Goal: Communication & Community: Answer question/provide support

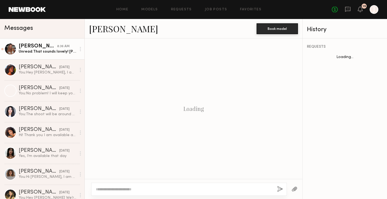
scroll to position [224, 0]
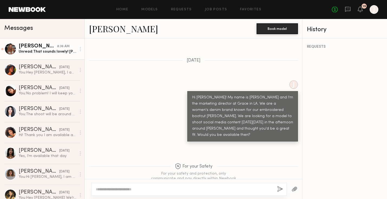
click at [31, 47] on div "[PERSON_NAME]" at bounding box center [38, 46] width 38 height 5
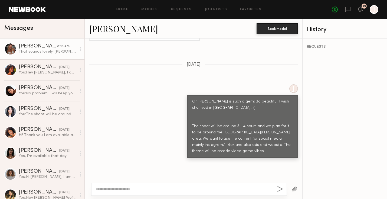
scroll to position [427, 0]
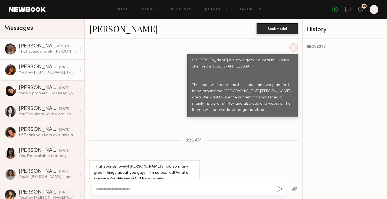
click at [44, 67] on div "Mia H." at bounding box center [39, 66] width 41 height 5
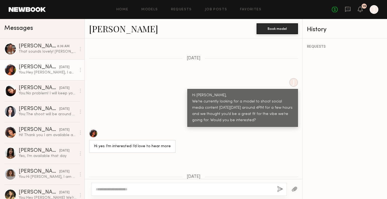
scroll to position [275, 0]
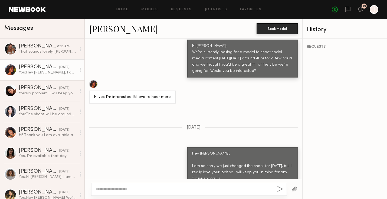
drag, startPoint x: 91, startPoint y: 73, endPoint x: 287, endPoint y: 2, distance: 208.4
click at [287, 2] on nb-messenger-layout "Home Models Requests Job Posts Favorites Sign Out No fees up to $5,000 19 J Mes…" at bounding box center [193, 99] width 387 height 199
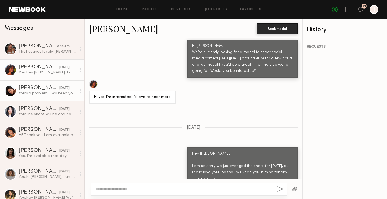
click at [41, 91] on div "You: No problem! I will keep you in mind for future shoots" at bounding box center [48, 93] width 58 height 5
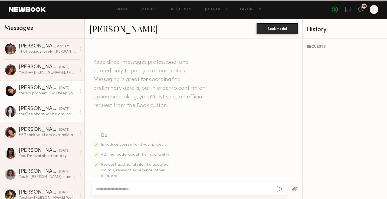
scroll to position [488, 0]
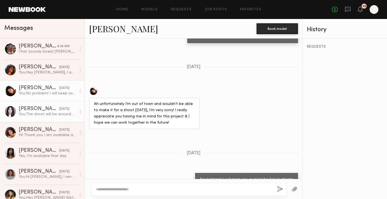
click at [42, 115] on div "You: The shoot will be around 3 hours and will be around the Santa Monica area.…" at bounding box center [48, 113] width 58 height 5
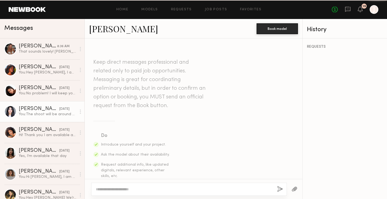
scroll to position [509, 0]
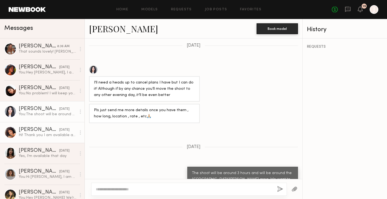
click at [37, 132] on div "Hi! Thank you I am available and would love to be considered for social shoot. …" at bounding box center [48, 134] width 58 height 5
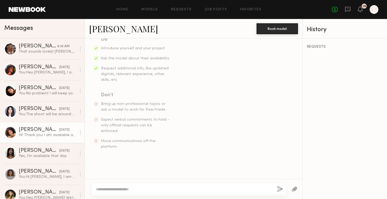
scroll to position [268, 0]
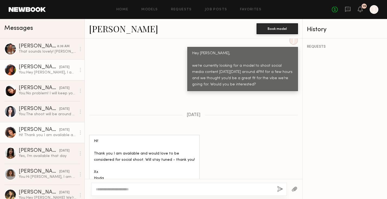
click at [42, 70] on div "You: Hey Mia, I am so sorry we just changed the shoot for this Wednesday, but I…" at bounding box center [48, 72] width 58 height 5
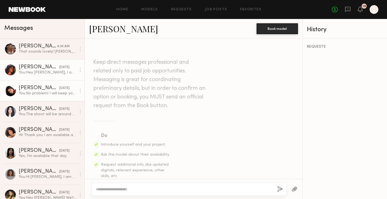
click at [30, 95] on div "You: No problem! I will keep you in mind for future shoots" at bounding box center [48, 93] width 58 height 5
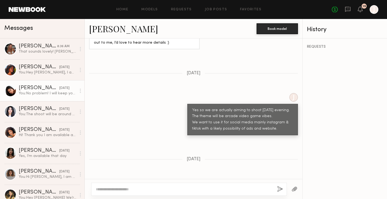
scroll to position [488, 0]
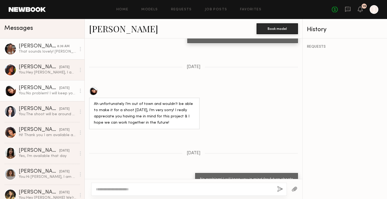
click at [62, 54] on link "Beata J. 8:36 AM That sounds lovely! Anastasia’s told so many great things abou…" at bounding box center [42, 48] width 84 height 21
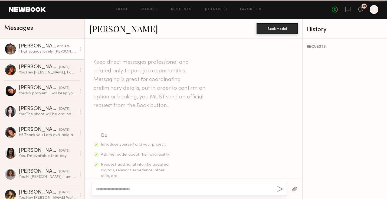
scroll to position [427, 0]
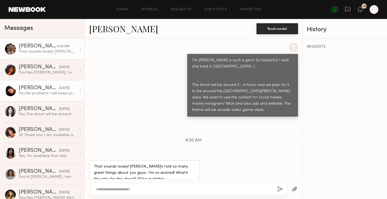
click at [50, 91] on div "You: No problem! I will keep you in mind for future shoots" at bounding box center [48, 93] width 58 height 5
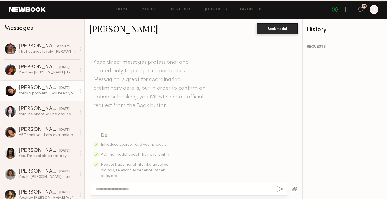
scroll to position [488, 0]
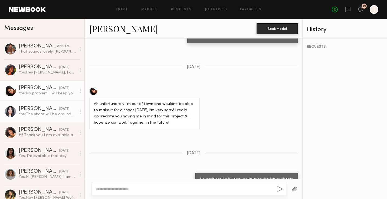
click at [34, 113] on div "You: The shoot will be around 3 hours and will be around the Santa Monica area.…" at bounding box center [48, 113] width 58 height 5
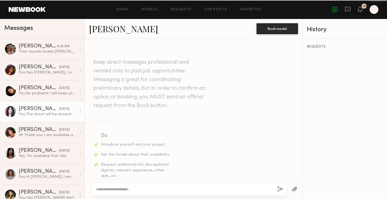
scroll to position [509, 0]
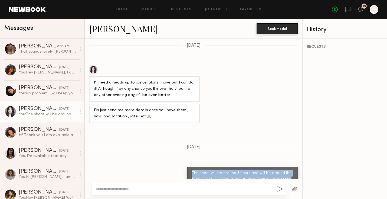
drag, startPoint x: 189, startPoint y: 147, endPoint x: 270, endPoint y: 165, distance: 82.4
click at [270, 166] on div "The shoot will be around 3 hours and will be around the Santa Monica area. We w…" at bounding box center [242, 185] width 111 height 38
click at [270, 170] on div "The shoot will be around 3 hours and will be around the Santa Monica area. We w…" at bounding box center [242, 185] width 101 height 31
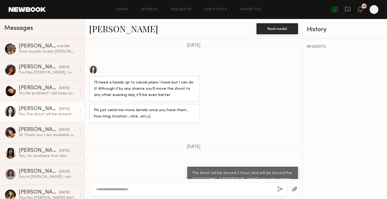
drag, startPoint x: 266, startPoint y: 167, endPoint x: 187, endPoint y: 167, distance: 78.7
click at [187, 167] on div "The shoot will be around 3 hours and will be around the Santa Monica area. We w…" at bounding box center [193, 185] width 217 height 38
copy div "Would you do $250 for 3 hours?"
click at [179, 166] on div "The shoot will be around 3 hours and will be around the Santa Monica area. We w…" at bounding box center [193, 185] width 217 height 38
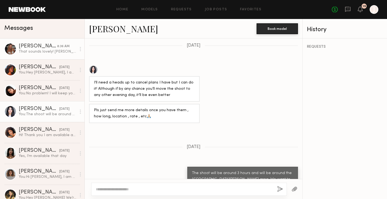
click at [35, 52] on div "That sounds lovely! Anastasia’s told so many great things about you guys- I’m s…" at bounding box center [48, 51] width 58 height 5
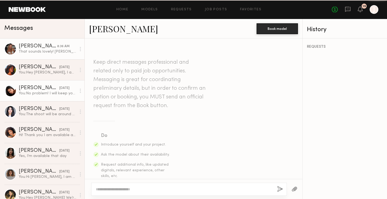
scroll to position [427, 0]
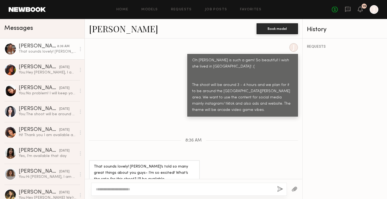
click at [115, 185] on div at bounding box center [189, 188] width 196 height 13
click at [112, 191] on textarea at bounding box center [184, 188] width 177 height 5
paste textarea "**********"
type textarea "**********"
click at [280, 187] on button "button" at bounding box center [280, 189] width 6 height 7
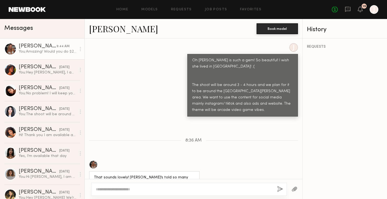
scroll to position [494, 0]
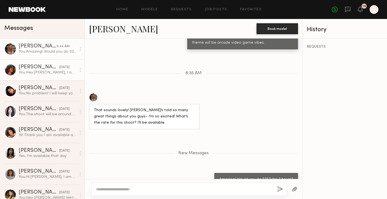
click at [47, 73] on div "You: Hey Mia, I am so sorry we just changed the shoot for this Wednesday, but I…" at bounding box center [48, 72] width 58 height 5
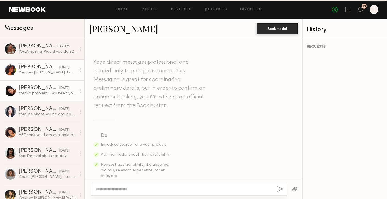
scroll to position [275, 0]
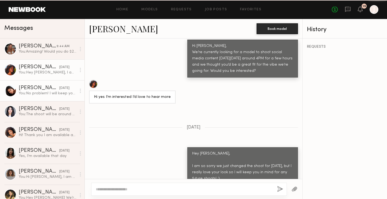
click at [47, 89] on div "Giti T." at bounding box center [39, 87] width 41 height 5
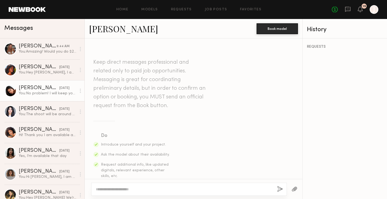
scroll to position [488, 0]
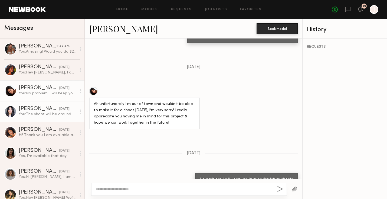
click at [31, 113] on div "You: The shoot will be around 3 hours and will be around the Santa Monica area.…" at bounding box center [48, 113] width 58 height 5
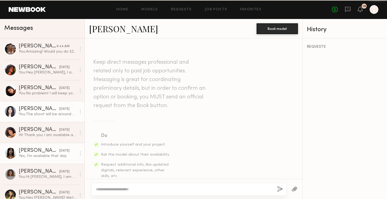
scroll to position [509, 0]
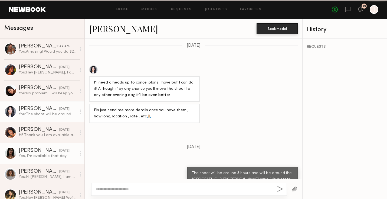
click at [29, 146] on link "Bella O. 09/10/2025 Yes, I’m available that day" at bounding box center [42, 153] width 84 height 21
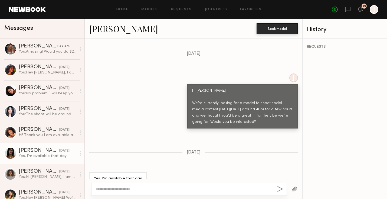
scroll to position [19, 0]
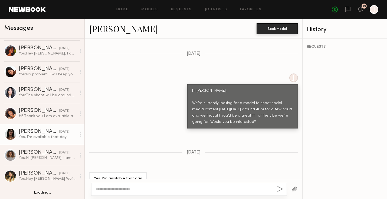
click at [31, 159] on div "You: Hi Marissa, I am currently looking for a model to shoot social media conte…" at bounding box center [48, 157] width 58 height 5
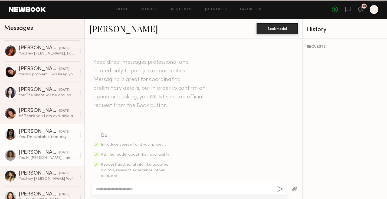
scroll to position [174, 0]
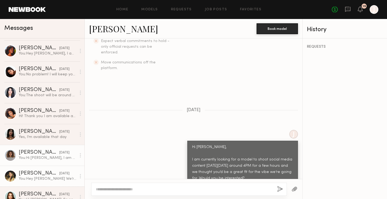
click at [31, 173] on div "Mia G." at bounding box center [39, 172] width 41 height 5
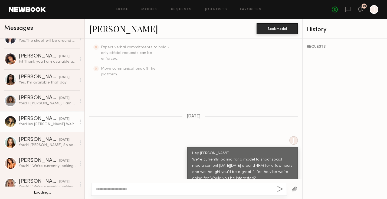
scroll to position [145, 0]
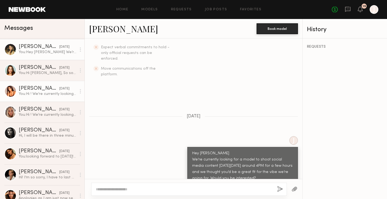
click at [39, 100] on link "Jasmine R. 09/09/2025 You: Hi ! We’re currently looking for a model to shoot so…" at bounding box center [42, 91] width 84 height 21
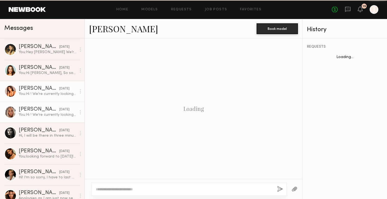
scroll to position [168, 0]
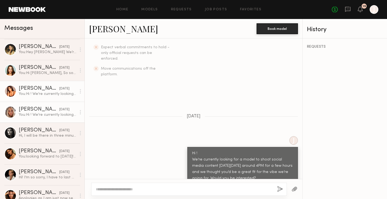
click at [36, 113] on div "You: Hi ! We’re currently looking for a model to shoot social media content on …" at bounding box center [48, 114] width 58 height 5
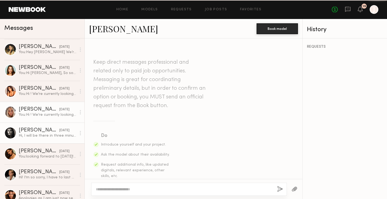
scroll to position [168, 0]
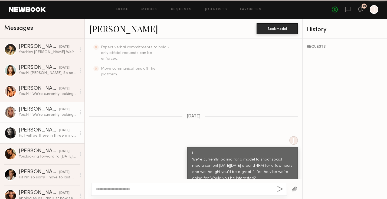
click at [33, 128] on div "Nikola S." at bounding box center [39, 129] width 41 height 5
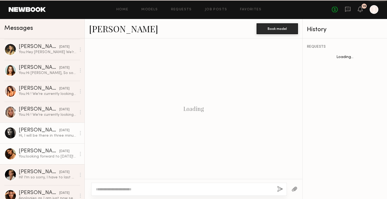
scroll to position [293, 0]
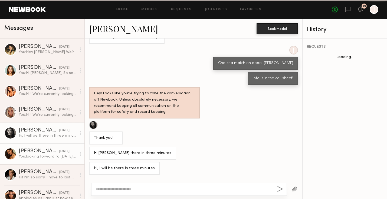
click at [29, 150] on div "Kiersten M." at bounding box center [39, 150] width 41 height 5
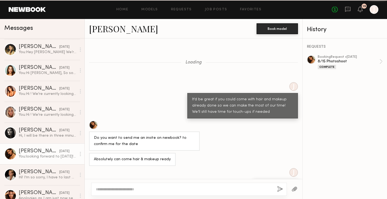
scroll to position [183, 0]
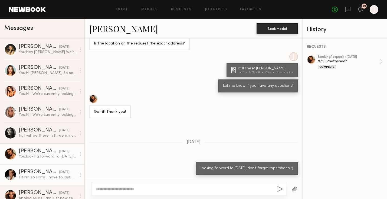
click at [26, 177] on div "Hi! I’m so sorry, I have to last minute cancel for the shoot tomorrow. Is there…" at bounding box center [48, 176] width 58 height 5
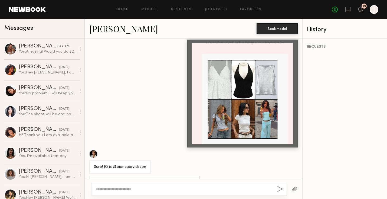
scroll to position [397, 0]
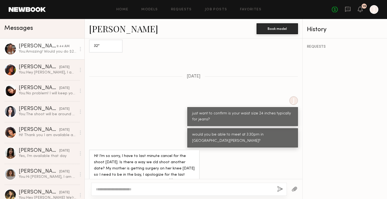
click at [62, 48] on div "9:44 AM" at bounding box center [63, 46] width 13 height 5
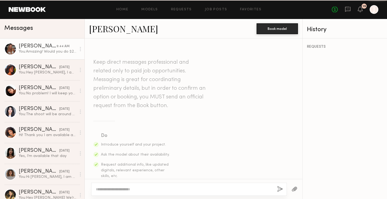
scroll to position [453, 0]
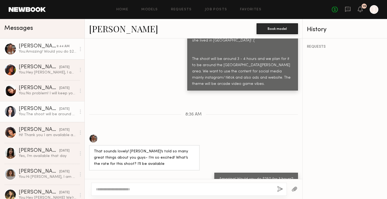
click at [38, 112] on div "You: The shoot will be around 3 hours and will be around the Santa Monica area.…" at bounding box center [48, 113] width 58 height 5
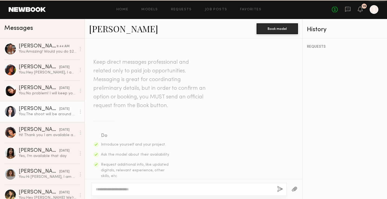
scroll to position [509, 0]
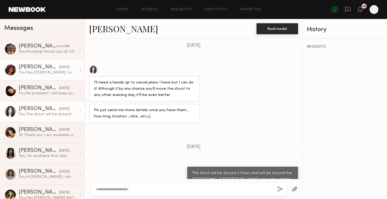
click at [52, 64] on link "Mia H. yesterday You: Hey Mia, I am so sorry we just changed the shoot for this…" at bounding box center [42, 69] width 84 height 21
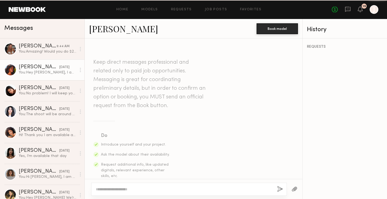
scroll to position [275, 0]
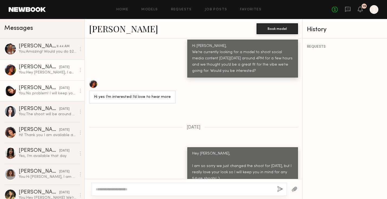
click at [44, 91] on div "You: No problem! I will keep you in mind for future shoots" at bounding box center [48, 93] width 58 height 5
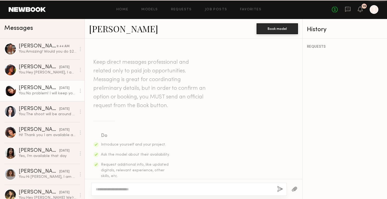
scroll to position [488, 0]
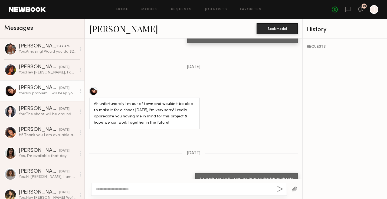
click at [170, 191] on div at bounding box center [189, 188] width 196 height 13
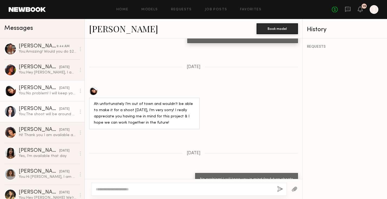
click at [48, 112] on div "You: The shoot will be around 3 hours and will be around the Santa Monica area.…" at bounding box center [48, 113] width 58 height 5
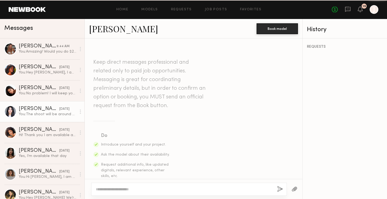
scroll to position [509, 0]
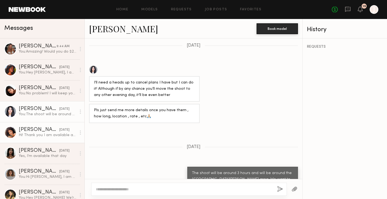
click at [48, 135] on div "Hi! Thank you I am available and would love to be considered for social shoot. …" at bounding box center [48, 134] width 58 height 5
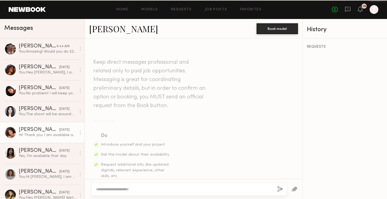
scroll to position [268, 0]
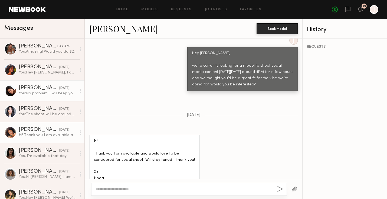
click at [37, 92] on div "You: No problem! I will keep you in mind for future shoots" at bounding box center [48, 93] width 58 height 5
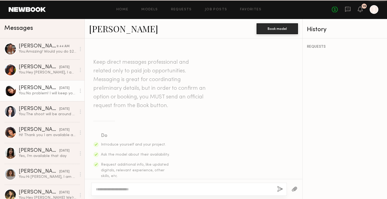
scroll to position [488, 0]
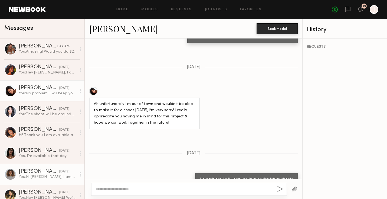
click at [51, 172] on div "Marissa C." at bounding box center [39, 171] width 41 height 5
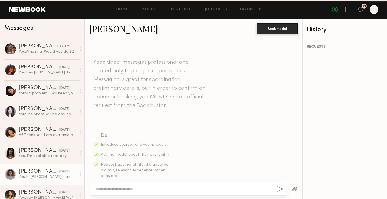
scroll to position [174, 0]
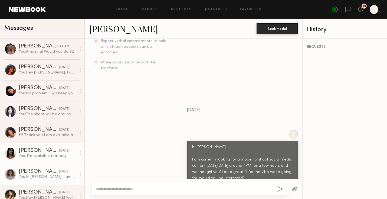
click at [53, 158] on div "Yes, I’m available that day" at bounding box center [48, 155] width 58 height 5
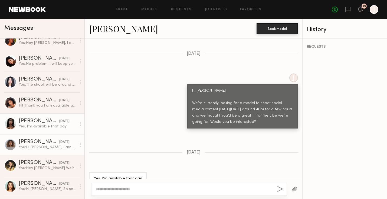
scroll to position [30, 0]
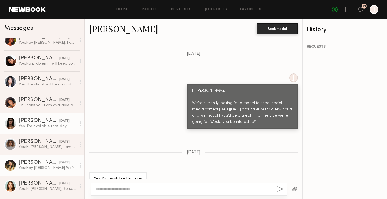
click at [46, 171] on link "Mia G. 09/09/2025 You: Hey Mia We’re currently looking for a model to shoot soc…" at bounding box center [42, 164] width 84 height 21
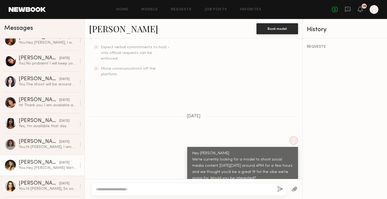
scroll to position [42, 0]
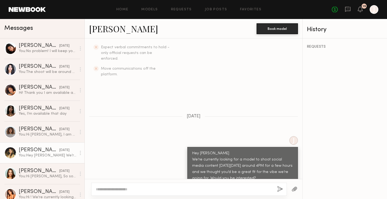
click at [46, 171] on div "Shelby M." at bounding box center [39, 170] width 41 height 5
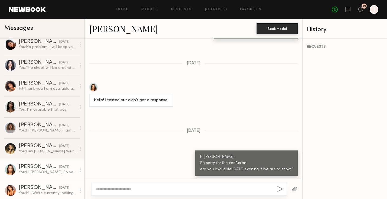
scroll to position [47, 0]
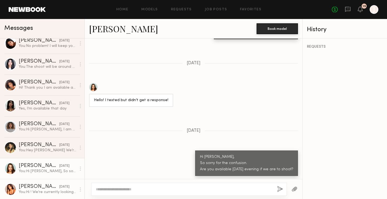
click at [59, 187] on div "09/09/2025" at bounding box center [64, 186] width 10 height 5
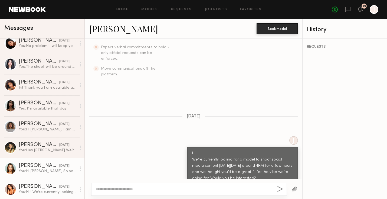
scroll to position [70, 0]
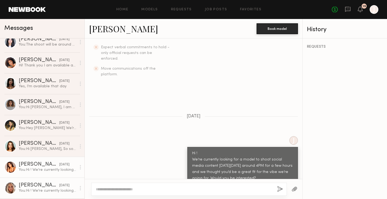
click at [51, 187] on div "Allea S." at bounding box center [39, 184] width 41 height 5
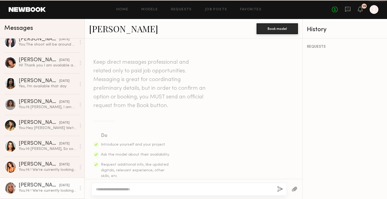
scroll to position [168, 0]
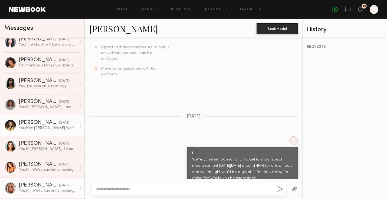
click at [58, 128] on div "You: Hey Mia We’re currently looking for a model to shoot social media content …" at bounding box center [48, 127] width 58 height 5
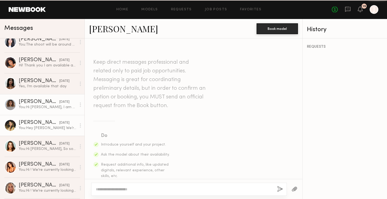
scroll to position [168, 0]
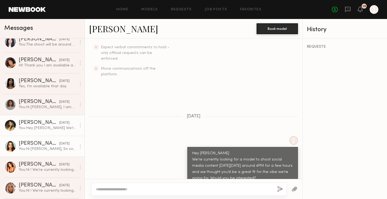
click at [46, 144] on div "Shelby M." at bounding box center [39, 143] width 41 height 5
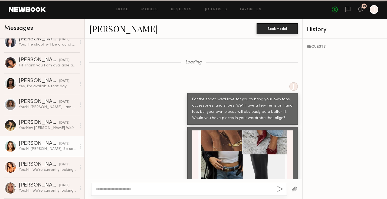
scroll to position [574, 0]
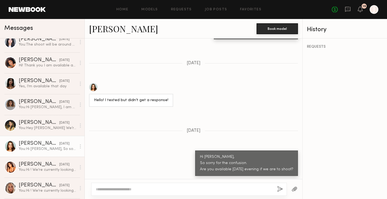
drag, startPoint x: 94, startPoint y: 79, endPoint x: 329, endPoint y: -30, distance: 258.8
click at [329, 0] on html "Home Models Requests Job Posts Favorites Sign Out No fees up to $5,000 19 J Mes…" at bounding box center [193, 99] width 387 height 199
drag, startPoint x: 89, startPoint y: 80, endPoint x: 308, endPoint y: -7, distance: 234.7
click at [308, 0] on html "Home Models Requests Job Posts Favorites Sign Out No fees up to $5,000 19 J Mes…" at bounding box center [193, 99] width 387 height 199
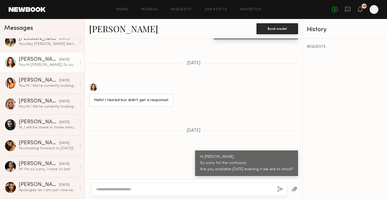
scroll to position [158, 0]
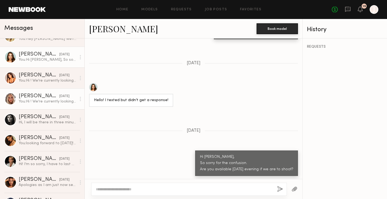
click at [58, 103] on div "You: Hi ! We’re currently looking for a model to shoot social media content on …" at bounding box center [48, 101] width 58 height 5
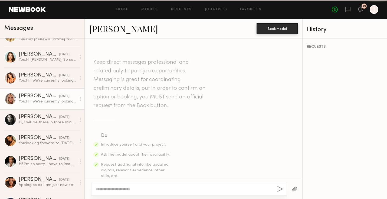
scroll to position [168, 0]
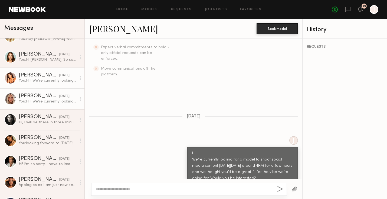
click at [58, 83] on link "Jasmine R. 09/09/2025 You: Hi ! We’re currently looking for a model to shoot so…" at bounding box center [42, 77] width 84 height 21
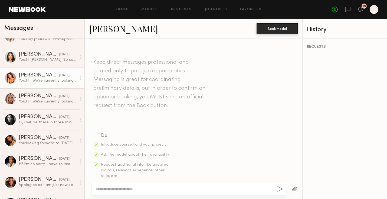
scroll to position [168, 0]
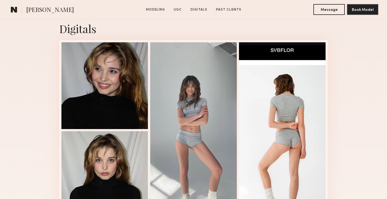
scroll to position [831, 0]
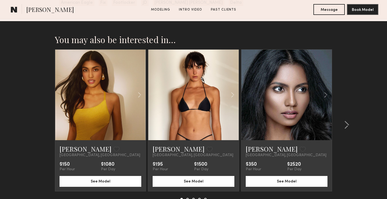
scroll to position [782, 0]
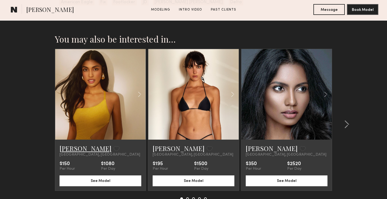
click at [71, 150] on link "Natasha W." at bounding box center [86, 148] width 52 height 9
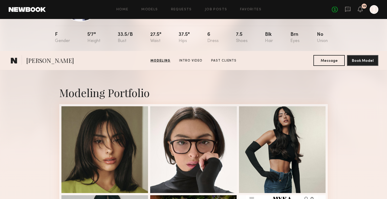
scroll to position [0, 0]
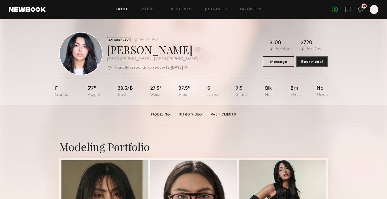
click at [122, 9] on link "Home" at bounding box center [122, 10] width 12 height 4
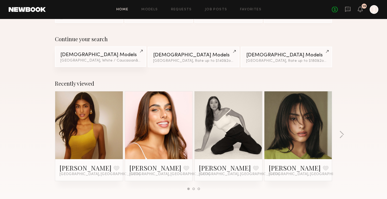
scroll to position [35, 0]
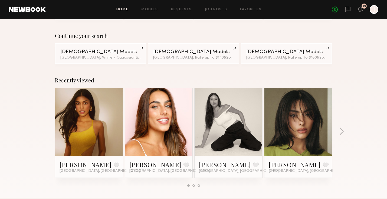
click at [143, 160] on link "[PERSON_NAME]" at bounding box center [155, 164] width 52 height 9
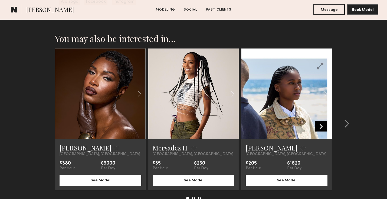
scroll to position [841, 0]
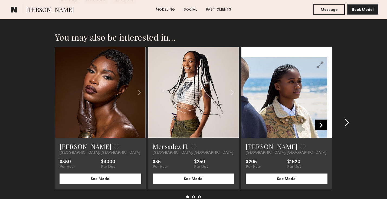
click at [348, 122] on common-icon at bounding box center [346, 122] width 5 height 9
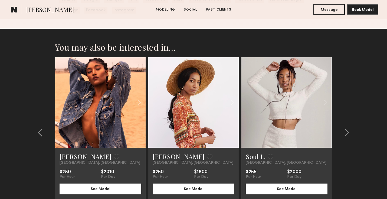
scroll to position [830, 0]
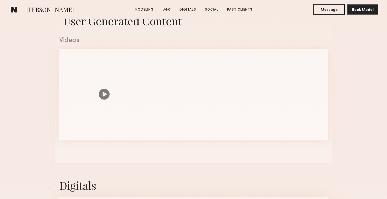
scroll to position [539, 0]
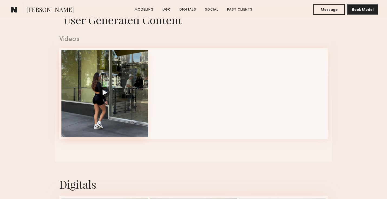
click at [137, 106] on div at bounding box center [104, 93] width 87 height 87
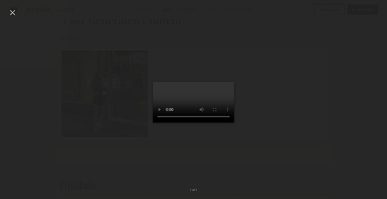
click at [13, 12] on div at bounding box center [12, 12] width 9 height 9
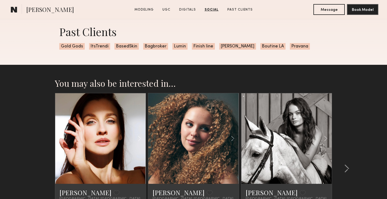
scroll to position [1012, 0]
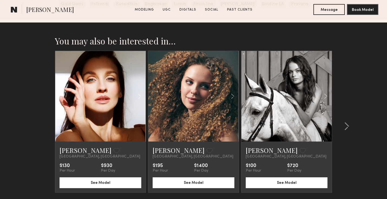
click at [14, 9] on common-icon at bounding box center [14, 9] width 6 height 7
